Goal: Task Accomplishment & Management: Use online tool/utility

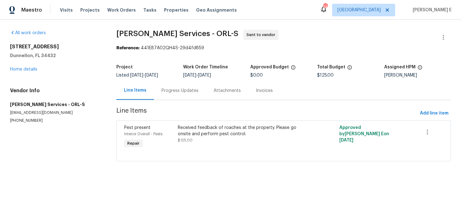
click at [183, 92] on div "Progress Updates" at bounding box center [179, 90] width 37 height 6
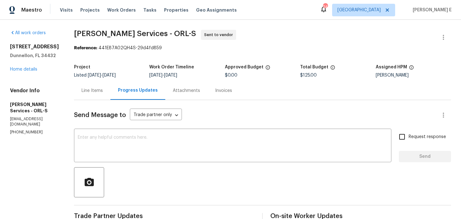
scroll to position [8, 0]
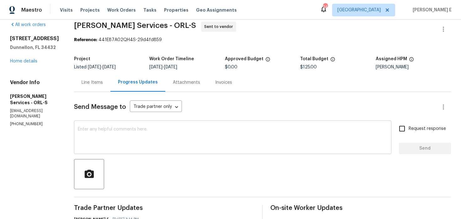
click at [230, 152] on div "x ​" at bounding box center [232, 138] width 317 height 32
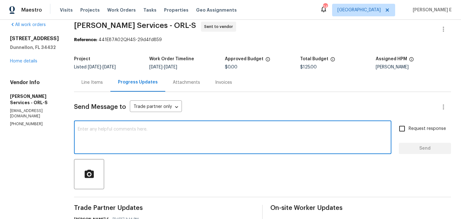
paste textarea "This is to inform you that we are reassigning this work order as it was not acc…"
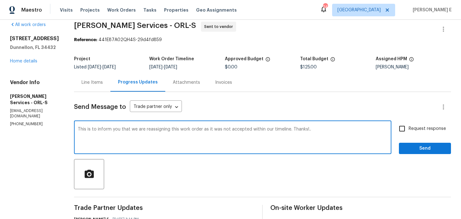
type textarea "This is to inform you that we are reassigning this work order as it was not acc…"
click at [417, 133] on label "Request response" at bounding box center [420, 128] width 50 height 13
click at [408, 133] on input "Request response" at bounding box center [401, 128] width 13 height 13
checkbox input "true"
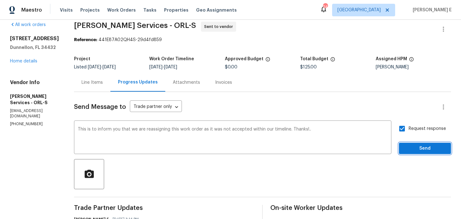
click at [415, 151] on span "Send" at bounding box center [425, 149] width 42 height 8
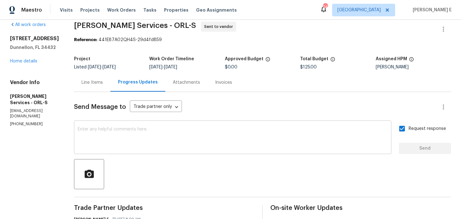
scroll to position [150, 0]
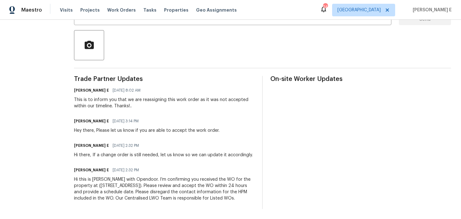
drag, startPoint x: 93, startPoint y: 174, endPoint x: 151, endPoint y: 198, distance: 62.8
click at [151, 199] on div "All work orders 13794 SW 112th St Dunnellon, FL 34432 Home details Vendor Info …" at bounding box center [230, 51] width 461 height 336
copy div "Hi this is Keerthana with Opendoor. I’m confirming you received the WO for the …"
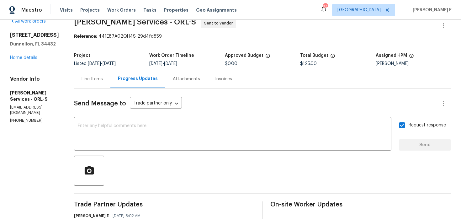
scroll to position [0, 0]
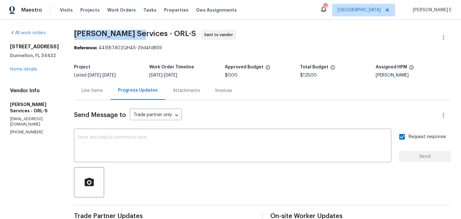
drag, startPoint x: 96, startPoint y: 33, endPoint x: 154, endPoint y: 34, distance: 58.3
click at [154, 34] on span "Massey Services - ORL-S" at bounding box center [135, 34] width 122 height 8
copy span "Massey Services"
click at [441, 43] on button "button" at bounding box center [443, 37] width 15 height 15
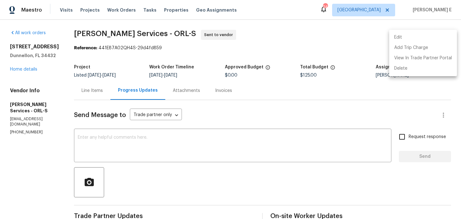
click at [398, 34] on li "Edit" at bounding box center [423, 37] width 68 height 10
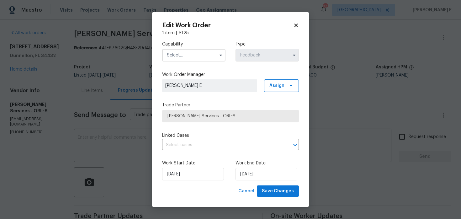
click at [212, 57] on input "text" at bounding box center [193, 55] width 63 height 13
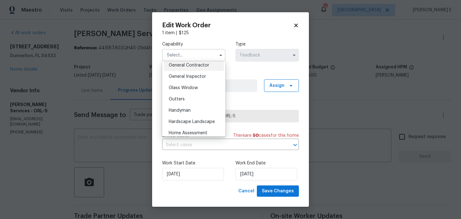
click at [208, 67] on div "General Contractor" at bounding box center [194, 65] width 60 height 11
type input "General Contractor"
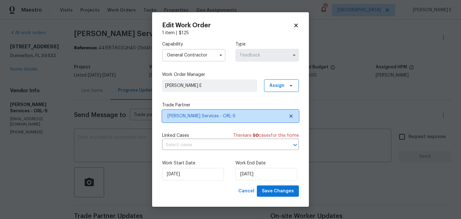
click at [209, 110] on span "Massey Services - ORL-S" at bounding box center [230, 116] width 137 height 13
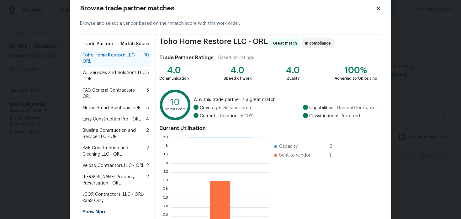
scroll to position [12, 0]
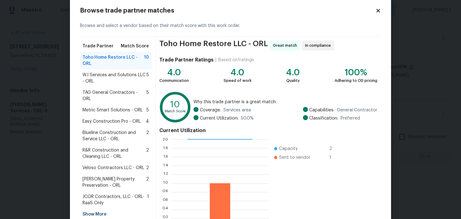
click at [120, 72] on span "W.I Services and Solutions LLC - ORL" at bounding box center [114, 78] width 64 height 13
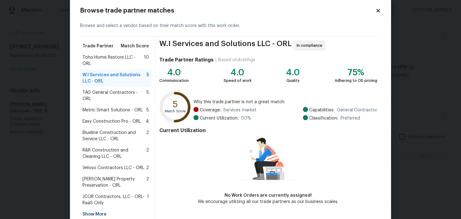
click at [101, 92] on span "TAG General Contractors - ORL" at bounding box center [114, 95] width 64 height 13
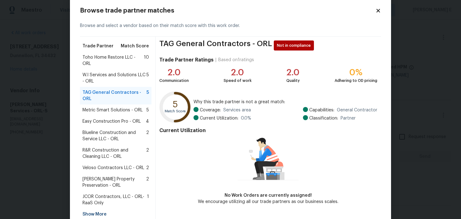
click at [95, 112] on span "Metric Smart Solutions - ORL" at bounding box center [112, 110] width 60 height 6
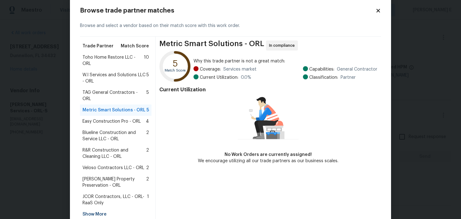
click at [93, 127] on div "Blueline Construction and Service LLC - ORL 2" at bounding box center [115, 136] width 71 height 18
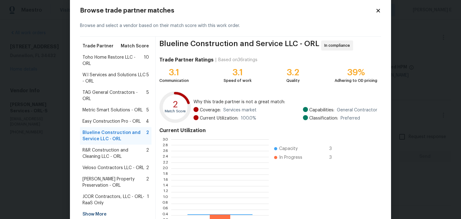
scroll to position [88, 97]
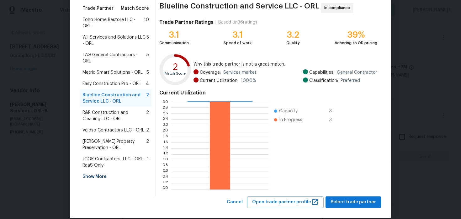
click at [101, 109] on span "R&R Construction and Cleaning LLC - ORL" at bounding box center [114, 115] width 64 height 13
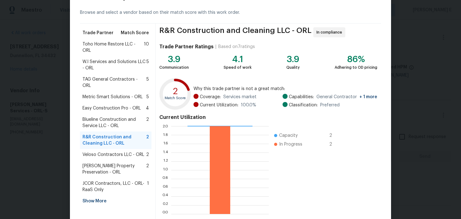
scroll to position [36, 0]
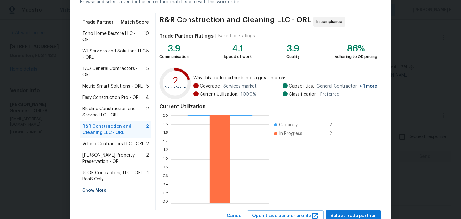
click at [129, 141] on span "Veloso Contractors LLC - ORL" at bounding box center [113, 144] width 62 height 6
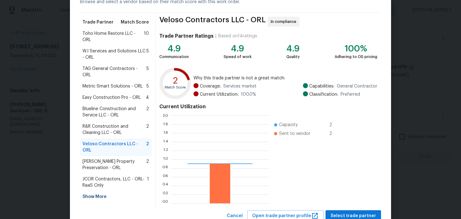
scroll to position [88, 97]
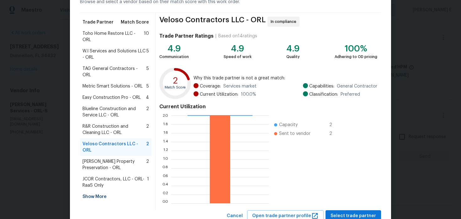
click at [127, 127] on span "R&R Construction and Cleaning LLC - ORL" at bounding box center [114, 129] width 64 height 13
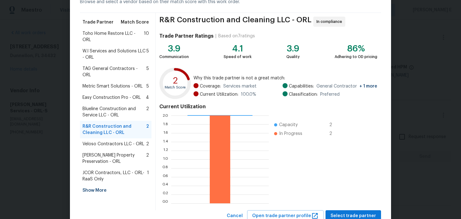
click at [114, 141] on span "Veloso Contractors LLC - ORL" at bounding box center [113, 144] width 62 height 6
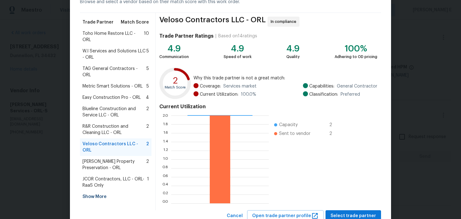
click at [105, 158] on span "Witt's Property Preservation - ORL" at bounding box center [114, 164] width 64 height 13
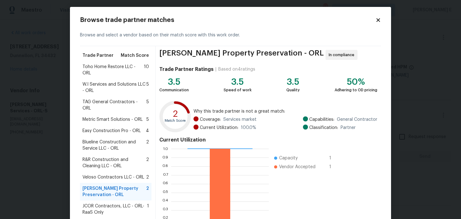
scroll to position [0, 0]
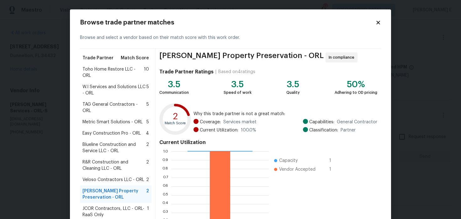
click at [118, 66] on span "Toho Home Restore LLC - ORL" at bounding box center [112, 72] width 61 height 13
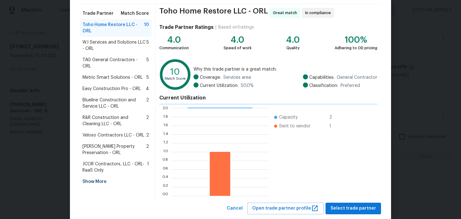
scroll to position [58, 0]
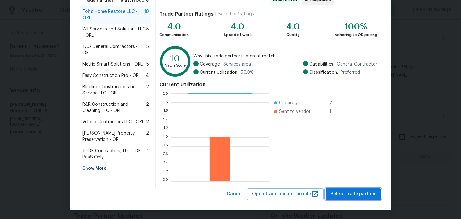
click at [362, 197] on span "Select trade partner" at bounding box center [352, 194] width 45 height 8
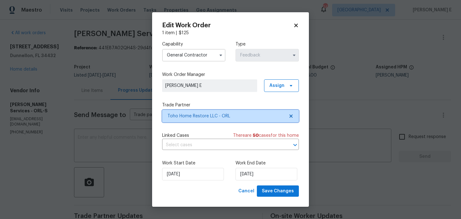
scroll to position [0, 0]
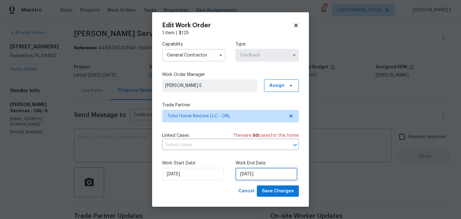
click at [271, 173] on input "12/08/2025" at bounding box center [266, 174] width 62 height 13
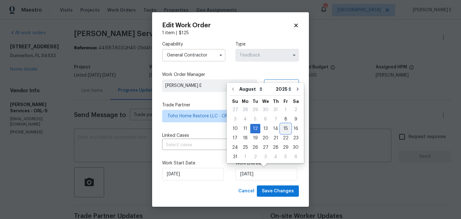
click at [281, 128] on div "15" at bounding box center [286, 128] width 10 height 9
type input "15/08/2025"
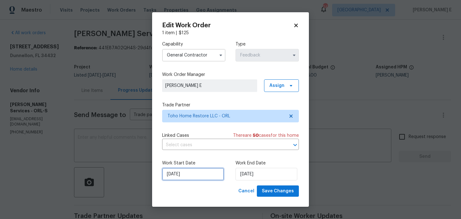
click at [203, 174] on input "08/08/2025" at bounding box center [193, 174] width 62 height 13
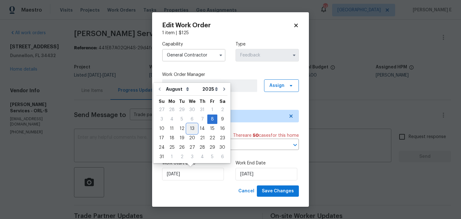
click at [189, 126] on div "13" at bounding box center [192, 128] width 10 height 9
type input "13/08/2025"
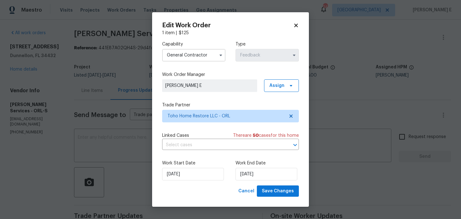
click at [267, 197] on div "Edit Work Order 1 item | $ 125 Capability General Contractor Type Feedback Work…" at bounding box center [230, 109] width 157 height 195
click at [281, 186] on button "Save Changes" at bounding box center [278, 191] width 42 height 12
click at [267, 192] on div "Cancel Save Changes" at bounding box center [267, 191] width 63 height 12
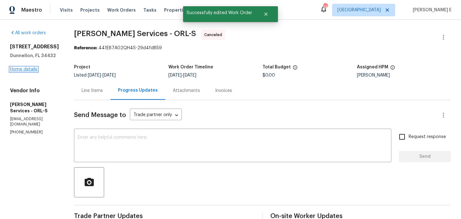
click at [16, 70] on link "Home details" at bounding box center [23, 69] width 27 height 4
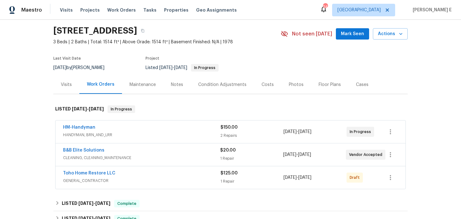
scroll to position [38, 0]
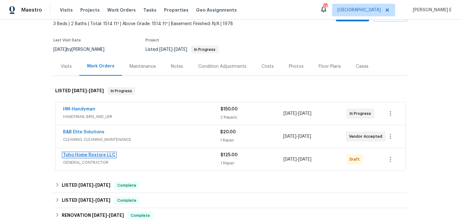
click at [86, 155] on link "Toho Home Restore LLC" at bounding box center [89, 155] width 52 height 4
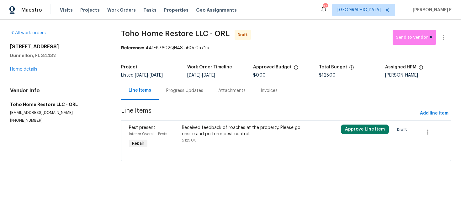
click at [204, 123] on div "Received feedback of roaches at the property. Please go onsite and perform pest…" at bounding box center [246, 137] width 132 height 29
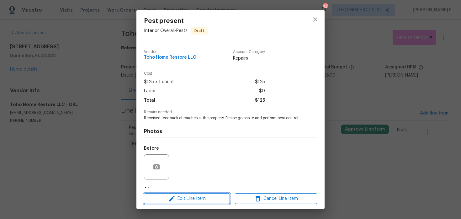
click at [176, 202] on span "Edit Line Item" at bounding box center [187, 199] width 82 height 8
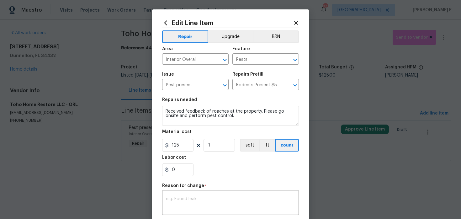
scroll to position [88, 0]
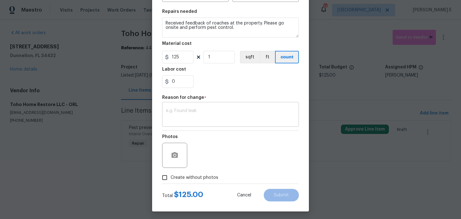
click at [198, 111] on textarea at bounding box center [230, 114] width 129 height 13
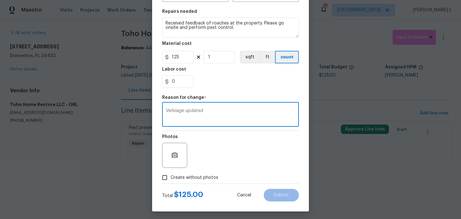
type textarea "Verbiage updated"
click at [172, 182] on label "Create without photos" at bounding box center [189, 177] width 60 height 12
click at [171, 182] on input "Create without photos" at bounding box center [165, 177] width 12 height 12
checkbox input "true"
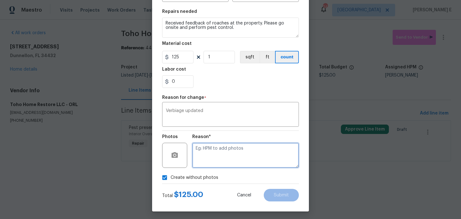
click at [212, 163] on textarea at bounding box center [245, 155] width 107 height 25
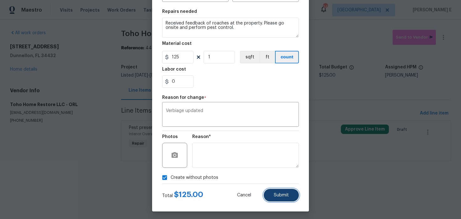
click at [272, 194] on button "Submit" at bounding box center [281, 195] width 35 height 13
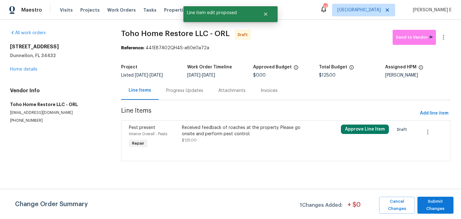
scroll to position [0, 0]
click at [436, 200] on span "Submit Changes" at bounding box center [435, 205] width 30 height 14
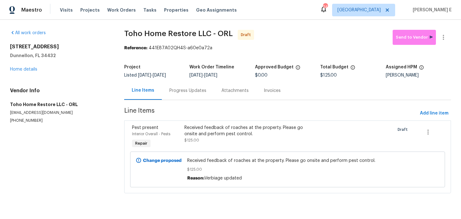
click at [192, 92] on div "Progress Updates" at bounding box center [187, 90] width 37 height 6
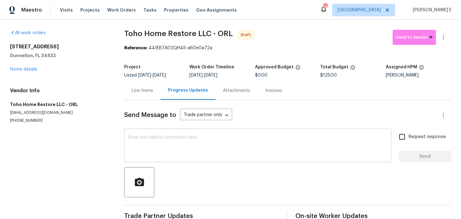
click at [182, 147] on textarea at bounding box center [258, 146] width 260 height 22
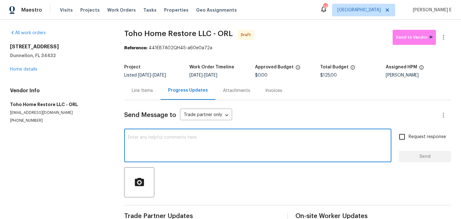
paste textarea "Hi this is Keerthana with Opendoor. I’m confirming you received the WO for the …"
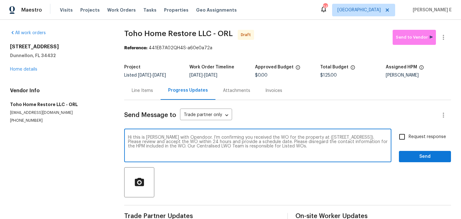
type textarea "Hi this is Keerthana with Opendoor. I’m confirming you received the WO for the …"
click at [398, 136] on input "Request response" at bounding box center [401, 136] width 13 height 13
checkbox input "true"
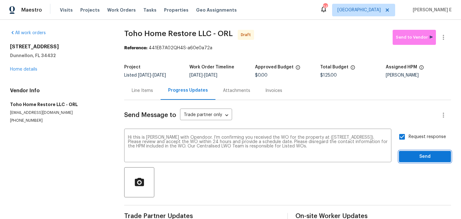
click at [407, 154] on span "Send" at bounding box center [425, 157] width 42 height 8
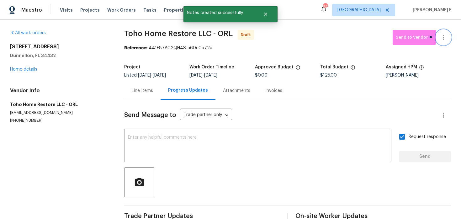
click at [445, 38] on icon "button" at bounding box center [444, 38] width 8 height 8
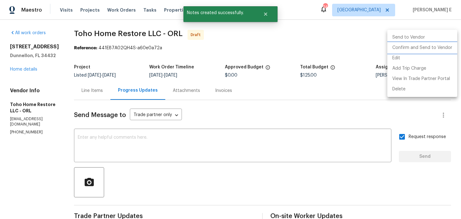
click at [414, 49] on li "Confirm and Send to Vendor" at bounding box center [422, 48] width 70 height 10
click at [325, 27] on div at bounding box center [230, 109] width 461 height 219
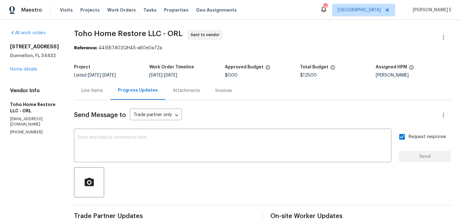
click at [78, 57] on section "Toho Home Restore LLC - ORL Sent to vendor Reference: 441E87A02QH4S-a60e0a72a P…" at bounding box center [262, 148] width 377 height 236
drag, startPoint x: 72, startPoint y: 34, endPoint x: 158, endPoint y: 34, distance: 85.9
click at [158, 34] on div "All work orders 13794 SW 112th St Dunnellon, FL 34432 Home details Vendor Info …" at bounding box center [230, 148] width 461 height 256
copy span "Toho Home Restore LLC"
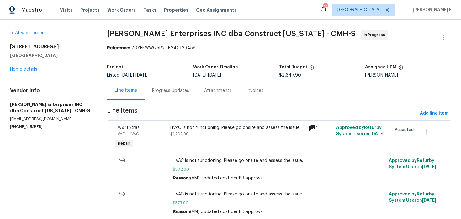
click at [164, 99] on div "Progress Updates" at bounding box center [171, 90] width 52 height 18
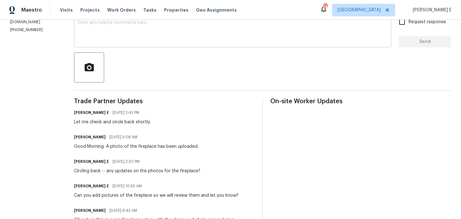
scroll to position [32, 0]
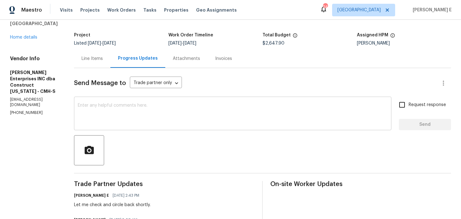
click at [161, 117] on textarea at bounding box center [233, 114] width 310 height 22
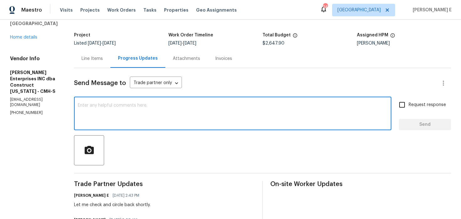
scroll to position [60, 0]
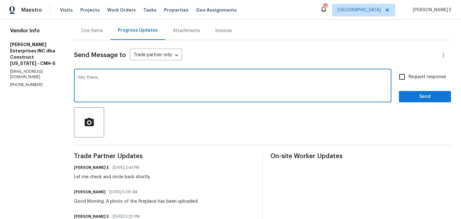
paste textarea "No need to replace the glass door, but the chain screen must be there for safet…"
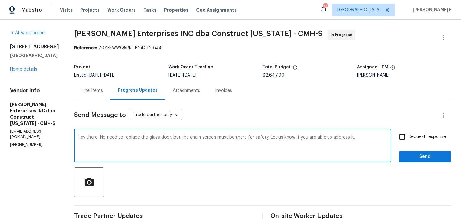
scroll to position [6, 0]
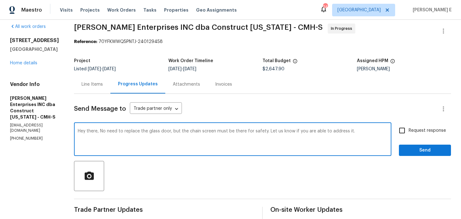
type textarea "Hey there, No need to replace the glass door, but the chain screen must be ther…"
click at [405, 131] on input "Request response" at bounding box center [401, 130] width 13 height 13
checkbox input "true"
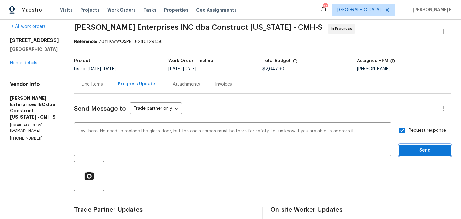
click at [406, 145] on button "Send" at bounding box center [425, 151] width 52 height 12
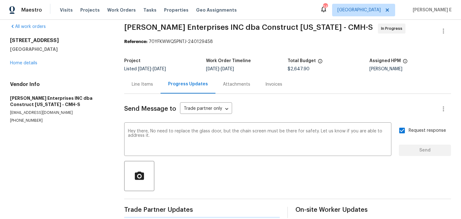
scroll to position [0, 0]
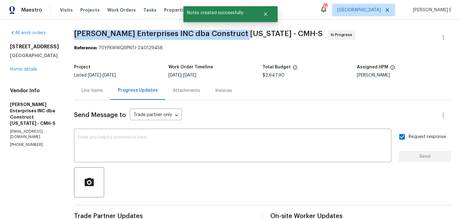
drag, startPoint x: 77, startPoint y: 33, endPoint x: 234, endPoint y: 32, distance: 157.1
copy span "Strick Enterprises INC dba Construct Ohio -"
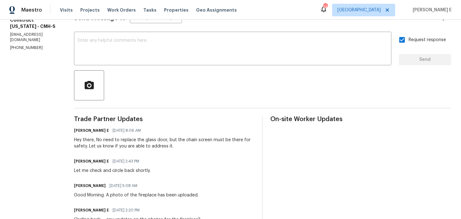
scroll to position [97, 0]
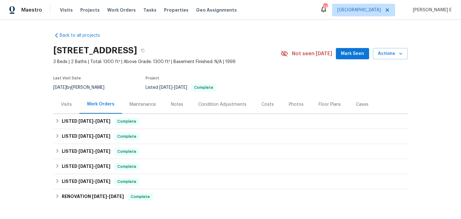
scroll to position [21, 0]
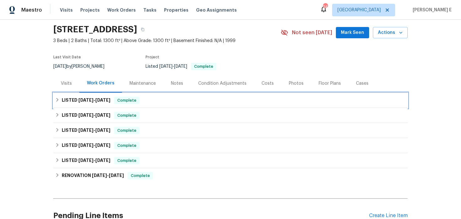
click at [74, 105] on div "LISTED [DATE] - [DATE] Complete" at bounding box center [230, 100] width 354 height 15
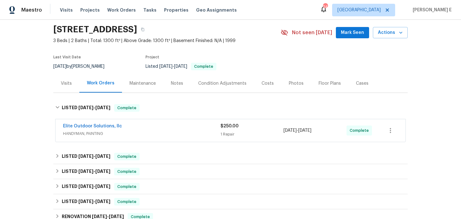
click at [130, 123] on div "Elite Outdoor Solutions, llc" at bounding box center [141, 127] width 157 height 8
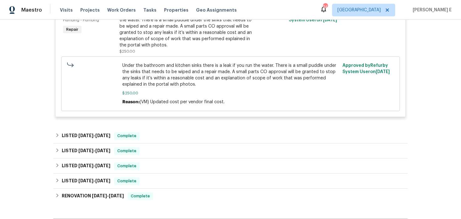
scroll to position [177, 0]
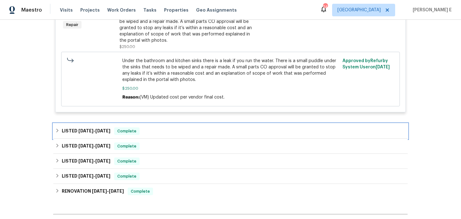
click at [89, 131] on span "[DATE]" at bounding box center [85, 131] width 15 height 4
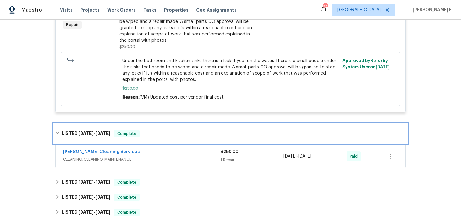
scroll to position [185, 0]
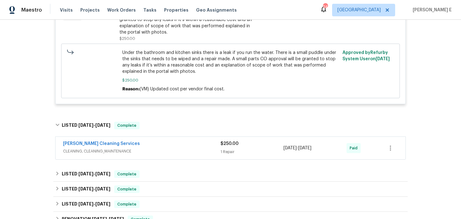
click at [155, 140] on div "[PERSON_NAME] Cleaning Services CLEANING, CLEANING_MAINTENANCE $250.00 1 Repair…" at bounding box center [230, 148] width 350 height 23
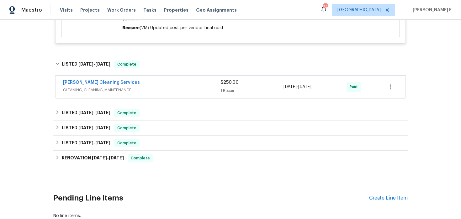
scroll to position [250, 0]
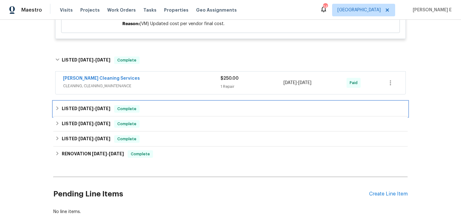
click at [84, 111] on span "[DATE]" at bounding box center [85, 108] width 15 height 4
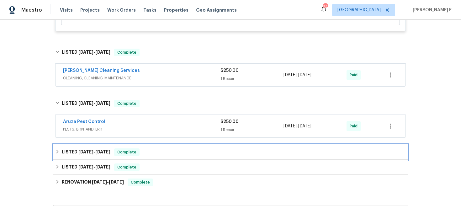
click at [86, 148] on div "LISTED [DATE] - [DATE] Complete" at bounding box center [230, 152] width 354 height 15
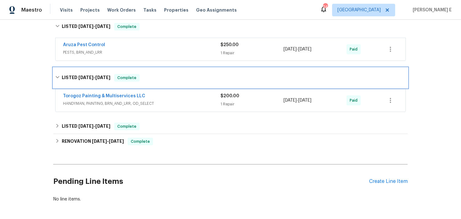
scroll to position [335, 0]
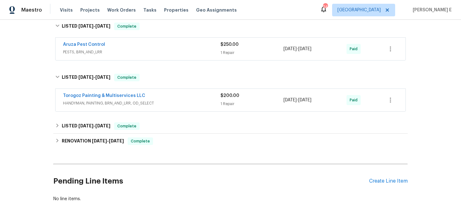
click at [171, 100] on div "Torogoz Painting & Multiservices LLC" at bounding box center [141, 96] width 157 height 8
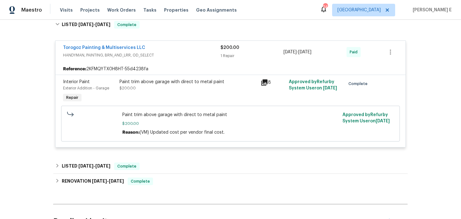
scroll to position [454, 0]
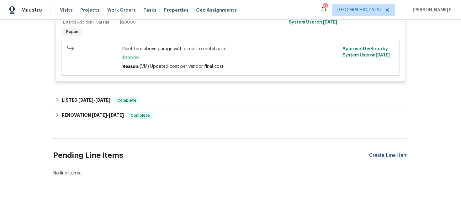
click at [380, 154] on div "Create Line Item" at bounding box center [388, 155] width 39 height 6
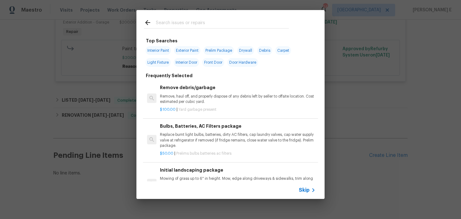
click at [301, 190] on span "Skip" at bounding box center [304, 190] width 11 height 6
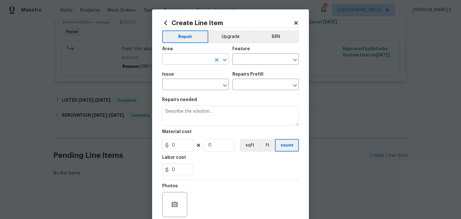
click at [195, 56] on input "text" at bounding box center [186, 60] width 49 height 10
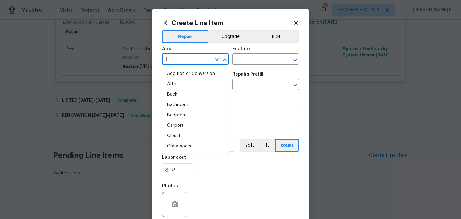
type input "in"
type input "t"
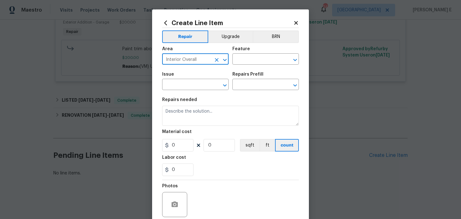
type input "Interior Overall"
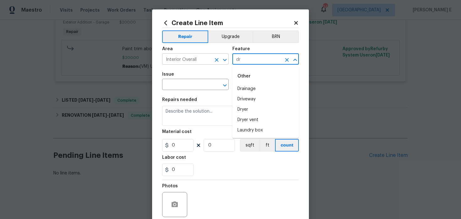
type input "d"
type input "Interior"
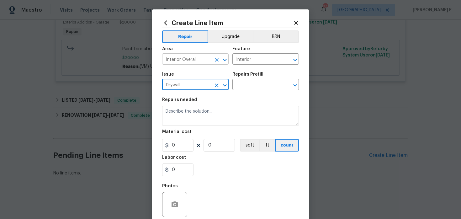
type input "Drywall"
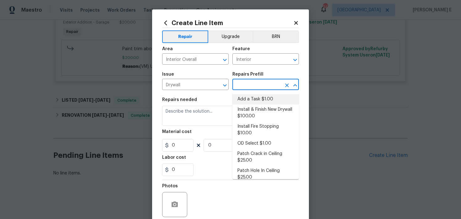
click at [246, 99] on li "Add a Task $1.00" at bounding box center [265, 99] width 66 height 10
type input "Walls and Ceiling"
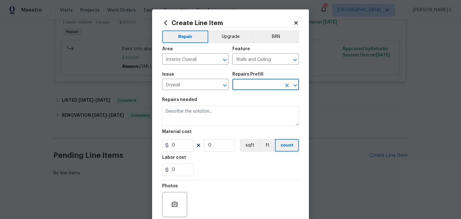
type input "Add a Task $1.00"
type textarea "HPM to detail"
type input "1"
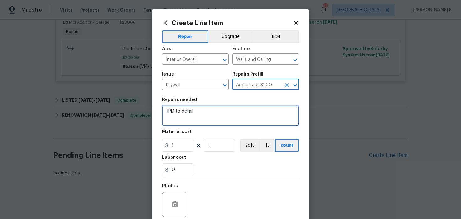
click at [219, 107] on textarea "HPM to detail" at bounding box center [230, 116] width 137 height 20
paste textarea "Remove washer and dryer from laundry closet, repair drywall as needed, and pain…"
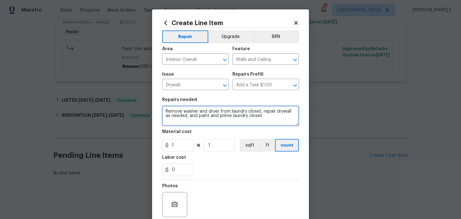
type textarea "Remove washer and dryer from laundry closet, repair drywall as needed, and pain…"
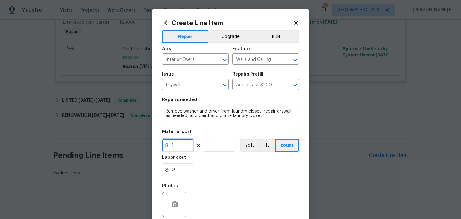
drag, startPoint x: 178, startPoint y: 147, endPoint x: 165, endPoint y: 146, distance: 13.2
click at [165, 147] on div "1" at bounding box center [177, 145] width 31 height 13
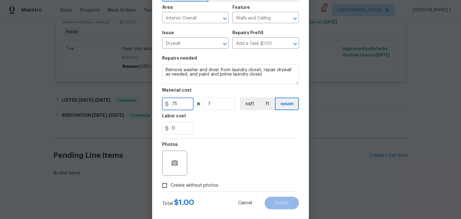
scroll to position [43, 0]
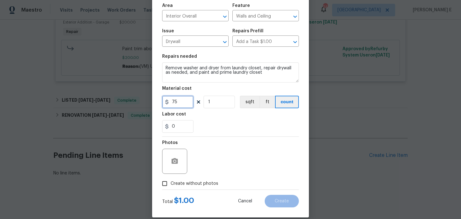
type input "75"
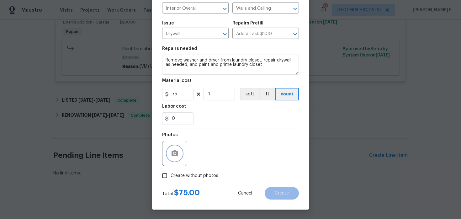
click at [174, 152] on icon "button" at bounding box center [175, 154] width 8 height 8
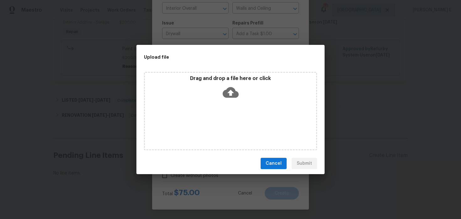
click at [229, 94] on icon at bounding box center [231, 92] width 16 height 16
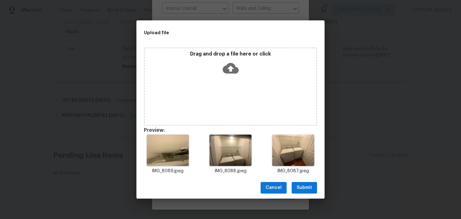
click at [304, 186] on span "Submit" at bounding box center [304, 188] width 15 height 8
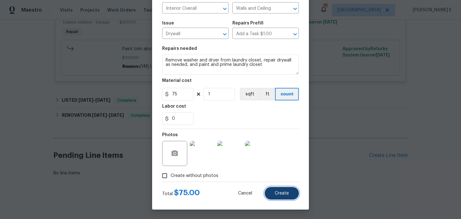
click at [274, 191] on button "Create" at bounding box center [282, 193] width 34 height 13
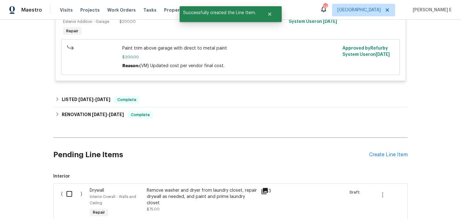
scroll to position [539, 0]
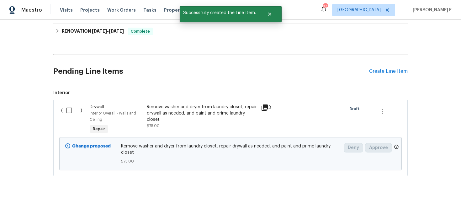
click at [68, 112] on input "checkbox" at bounding box center [72, 110] width 18 height 13
checkbox input "true"
click at [424, 202] on span "Create Work Order" at bounding box center [425, 203] width 42 height 8
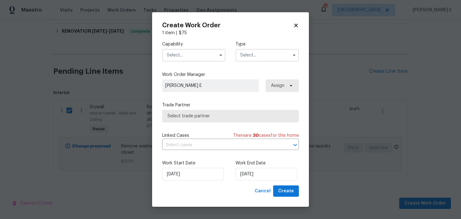
click at [186, 55] on input "text" at bounding box center [193, 55] width 63 height 13
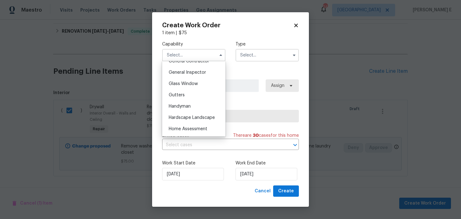
scroll to position [309, 0]
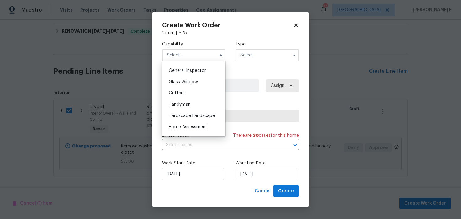
click at [176, 101] on div "Handyman" at bounding box center [194, 104] width 60 height 11
type input "Handyman"
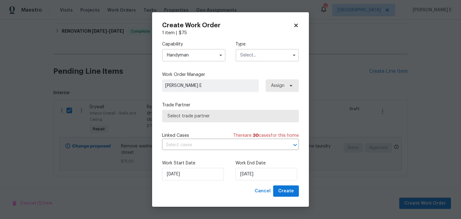
click at [256, 52] on input "text" at bounding box center [266, 55] width 63 height 13
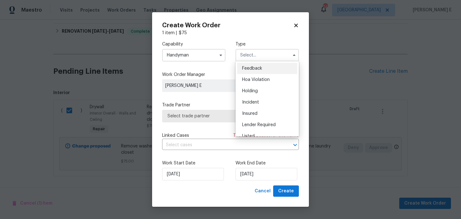
click at [251, 67] on span "Feedback" at bounding box center [252, 68] width 20 height 4
type input "Feedback"
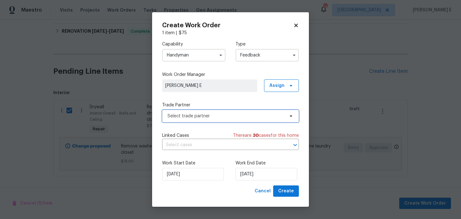
click at [215, 111] on span "Select trade partner" at bounding box center [230, 116] width 137 height 13
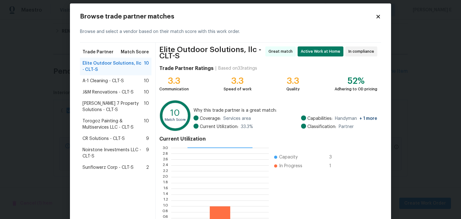
scroll to position [7, 0]
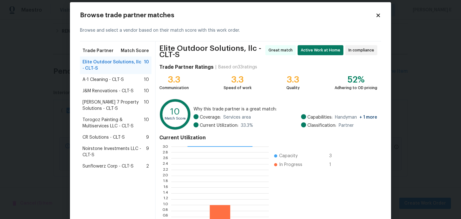
click at [110, 166] on span "Sunflowerz Corp - CLT-S" at bounding box center [107, 166] width 51 height 6
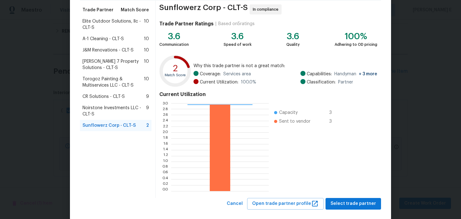
scroll to position [58, 0]
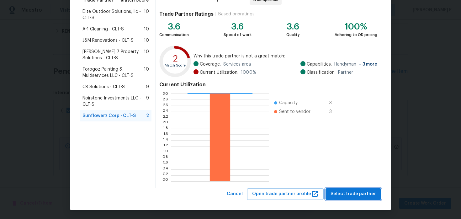
click at [350, 190] on span "Select trade partner" at bounding box center [352, 194] width 45 height 8
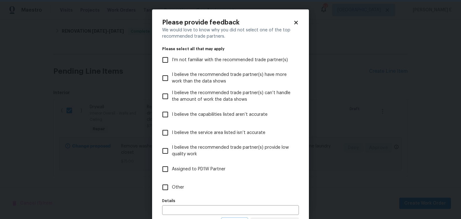
scroll to position [0, 0]
click at [226, 199] on label "Details" at bounding box center [230, 201] width 137 height 4
click at [228, 189] on label "Other" at bounding box center [226, 187] width 135 height 18
click at [172, 189] on input "Other" at bounding box center [165, 187] width 13 height 13
checkbox input "true"
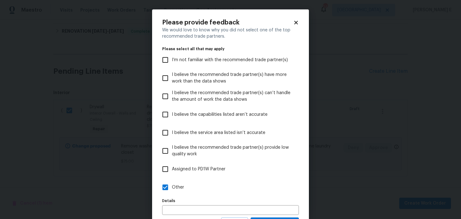
scroll to position [29, 0]
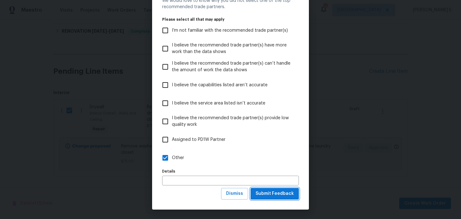
click at [272, 195] on span "Submit Feedback" at bounding box center [275, 194] width 38 height 8
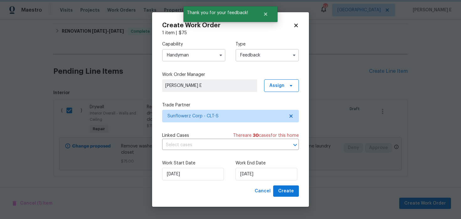
scroll to position [0, 0]
click at [254, 169] on input "13/08/2025" at bounding box center [266, 174] width 62 height 13
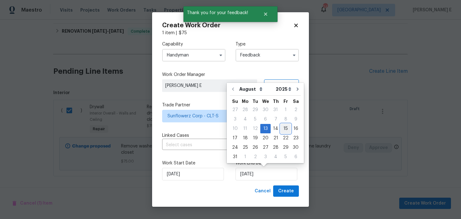
click at [283, 129] on div "15" at bounding box center [286, 128] width 10 height 9
type input "15/08/2025"
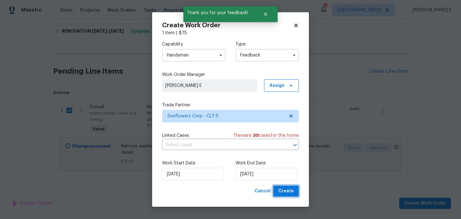
click at [294, 189] on button "Create" at bounding box center [286, 191] width 26 height 12
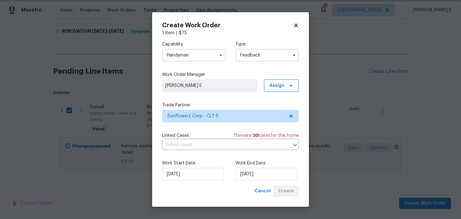
checkbox input "false"
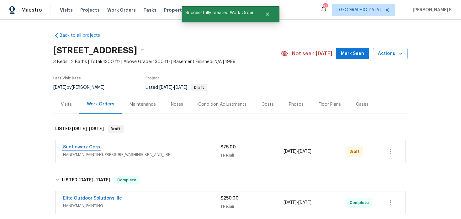
click at [74, 145] on link "Sunflowerz Corp" at bounding box center [81, 147] width 37 height 4
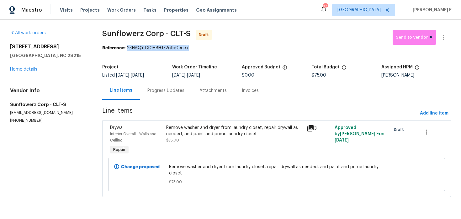
drag, startPoint x: 129, startPoint y: 47, endPoint x: 190, endPoint y: 48, distance: 61.4
click at [190, 48] on div "Reference: 2KFMQYTX0H8HT-2c1b0ece7" at bounding box center [276, 48] width 349 height 6
copy div "2KFMQYTX0H8HT-2c1b0ece7"
click at [154, 98] on div "Progress Updates" at bounding box center [166, 90] width 52 height 18
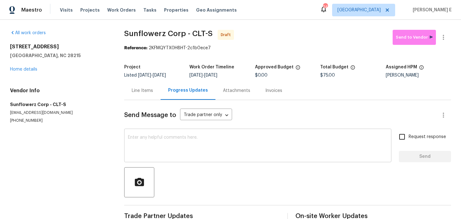
click at [179, 157] on div "x ​" at bounding box center [257, 146] width 267 height 32
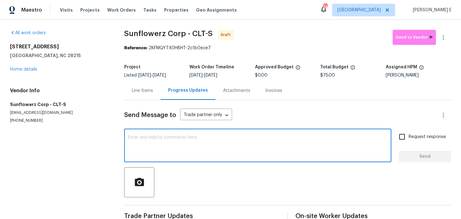
paste textarea "Hi this is Keerthana with Opendoor. I’m confirming you received the WO for the …"
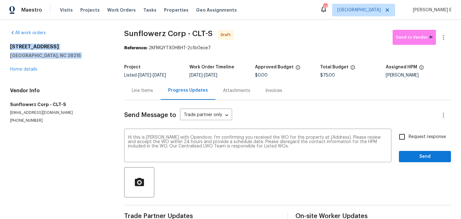
drag, startPoint x: 8, startPoint y: 46, endPoint x: 54, endPoint y: 63, distance: 48.8
click at [54, 63] on div "All work orders 6809 Brancusi Ct Charlotte, NC 28215 Home details Vendor Info S…" at bounding box center [230, 126] width 461 height 213
copy div "6809 Brancusi Ct Charlotte, NC 28215"
click at [323, 136] on textarea "Hi this is Keerthana with Opendoor. I’m confirming you received the WO for the …" at bounding box center [258, 146] width 260 height 22
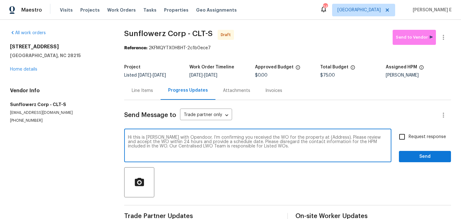
click at [323, 136] on textarea "Hi this is Keerthana with Opendoor. I’m confirming you received the WO for the …" at bounding box center [258, 146] width 260 height 22
paste textarea "6809 Brancusi Ct Charlotte, NC 28215"
click at [324, 137] on textarea "Hi this is Keerthana with Opendoor. I’m confirming you received the WO for the …" at bounding box center [258, 146] width 260 height 22
paste textarea "6809 Brancusi Ct Charlotte, NC 28215"
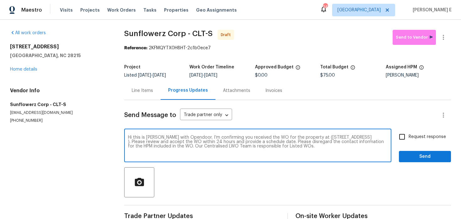
type textarea "Hi this is Keerthana with Opendoor. I’m confirming you received the WO for the …"
click at [395, 141] on div "Hi this is Keerthana with Opendoor. I’m confirming you received the WO for the …" at bounding box center [287, 146] width 327 height 32
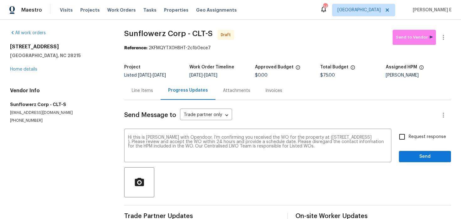
click at [405, 140] on input "Request response" at bounding box center [401, 136] width 13 height 13
checkbox input "true"
click at [411, 161] on button "Send" at bounding box center [425, 157] width 52 height 12
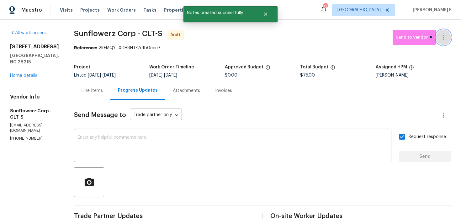
click at [443, 37] on icon "button" at bounding box center [443, 37] width 1 height 5
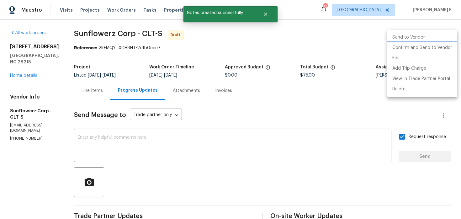
click at [422, 46] on li "Confirm and Send to Vendor" at bounding box center [422, 48] width 70 height 10
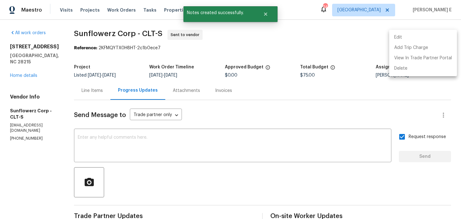
click at [256, 80] on div at bounding box center [230, 109] width 461 height 219
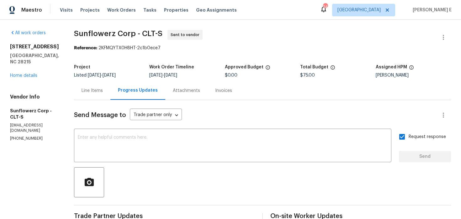
click at [105, 66] on div "Project" at bounding box center [111, 69] width 75 height 8
drag, startPoint x: 76, startPoint y: 33, endPoint x: 133, endPoint y: 33, distance: 57.7
click at [133, 33] on span "Sunflowerz Corp - CLT-S" at bounding box center [118, 34] width 88 height 8
copy span "Sunflowerz Corp"
